Goal: Task Accomplishment & Management: Complete application form

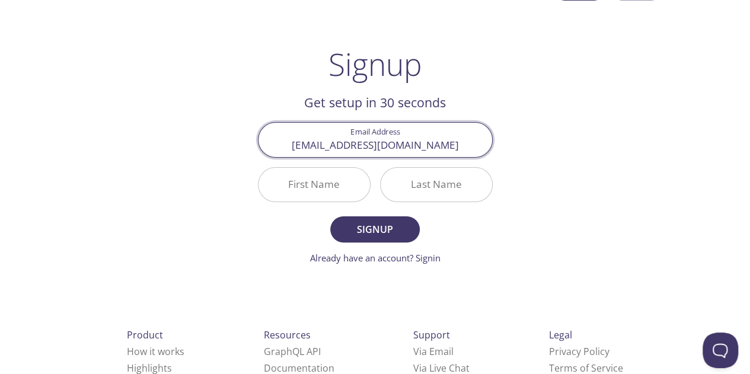
scroll to position [59, 0]
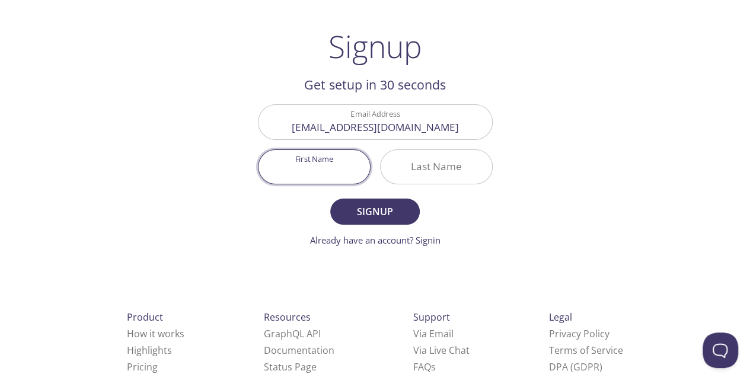
click at [294, 167] on input "First Name" at bounding box center [313, 167] width 111 height 34
type input "[PERSON_NAME]"
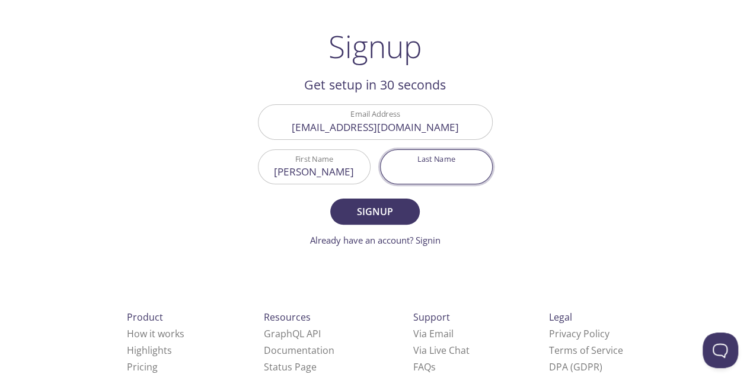
click at [414, 157] on input "Last Name" at bounding box center [436, 167] width 111 height 34
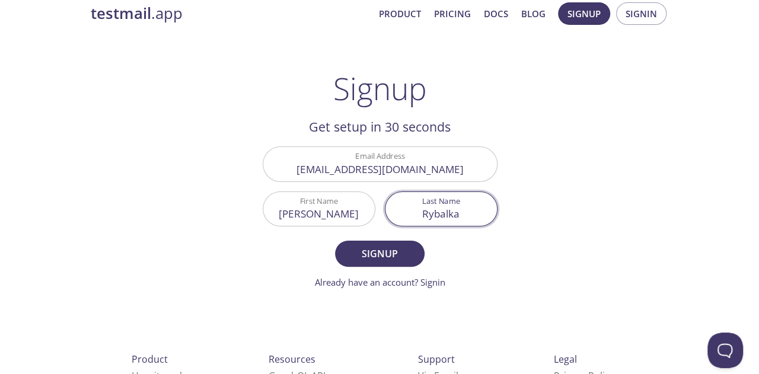
scroll to position [0, 0]
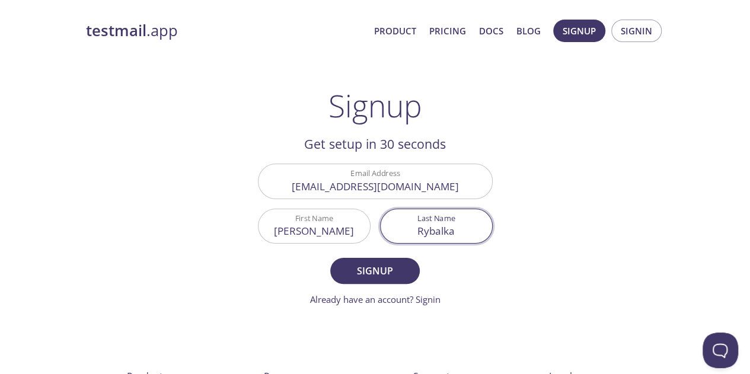
type input "Rybalka"
click at [346, 274] on span "Signup" at bounding box center [374, 271] width 63 height 17
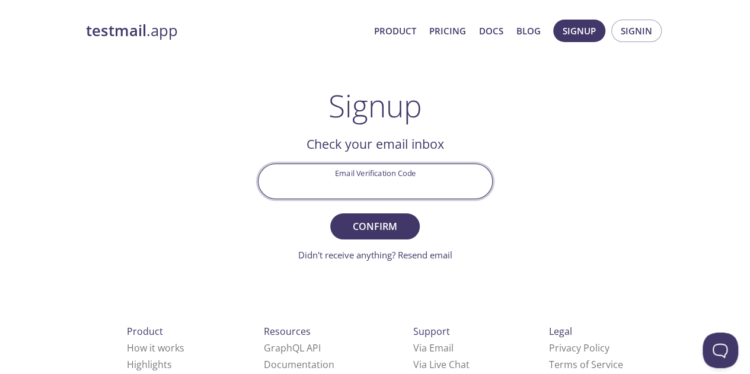
click at [381, 176] on input "Email Verification Code" at bounding box center [375, 181] width 234 height 34
paste input "9QEY6VR"
type input "9QEY6VR"
click at [387, 220] on span "Confirm" at bounding box center [374, 226] width 63 height 17
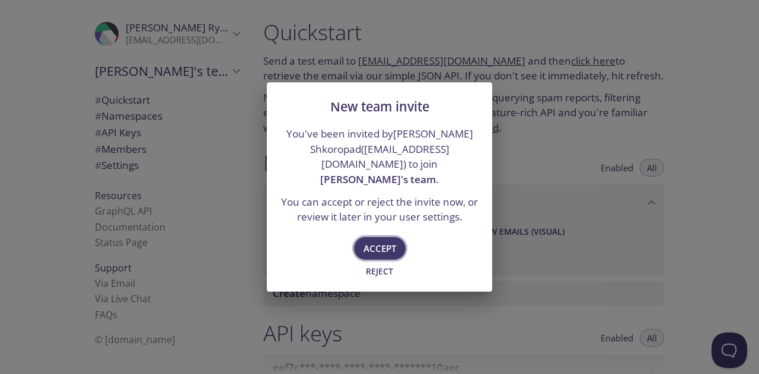
click at [392, 248] on span "Accept" at bounding box center [379, 248] width 33 height 15
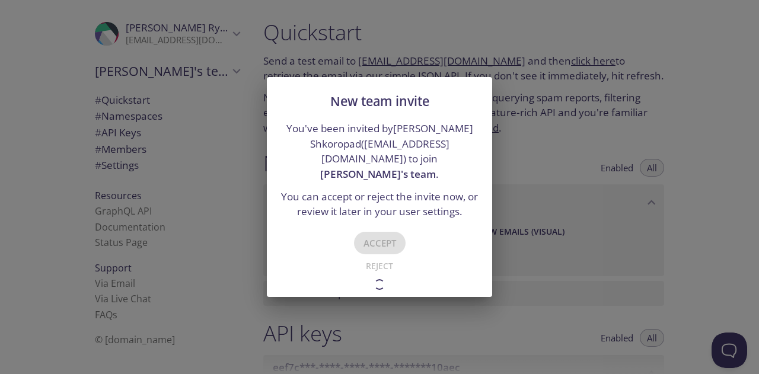
type input "[PERSON_NAME]'s team"
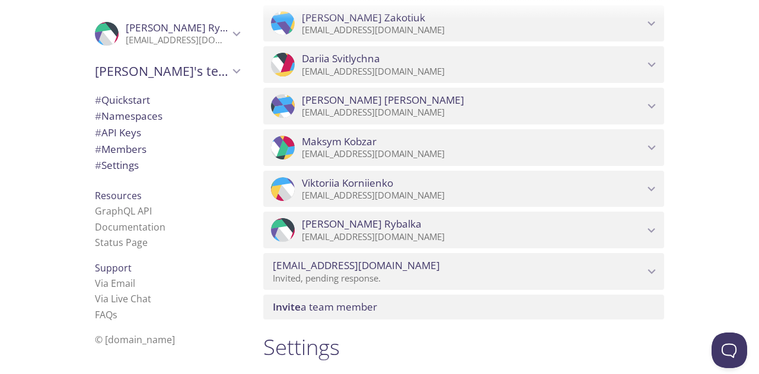
scroll to position [1067, 0]
